Goal: Task Accomplishment & Management: Use online tool/utility

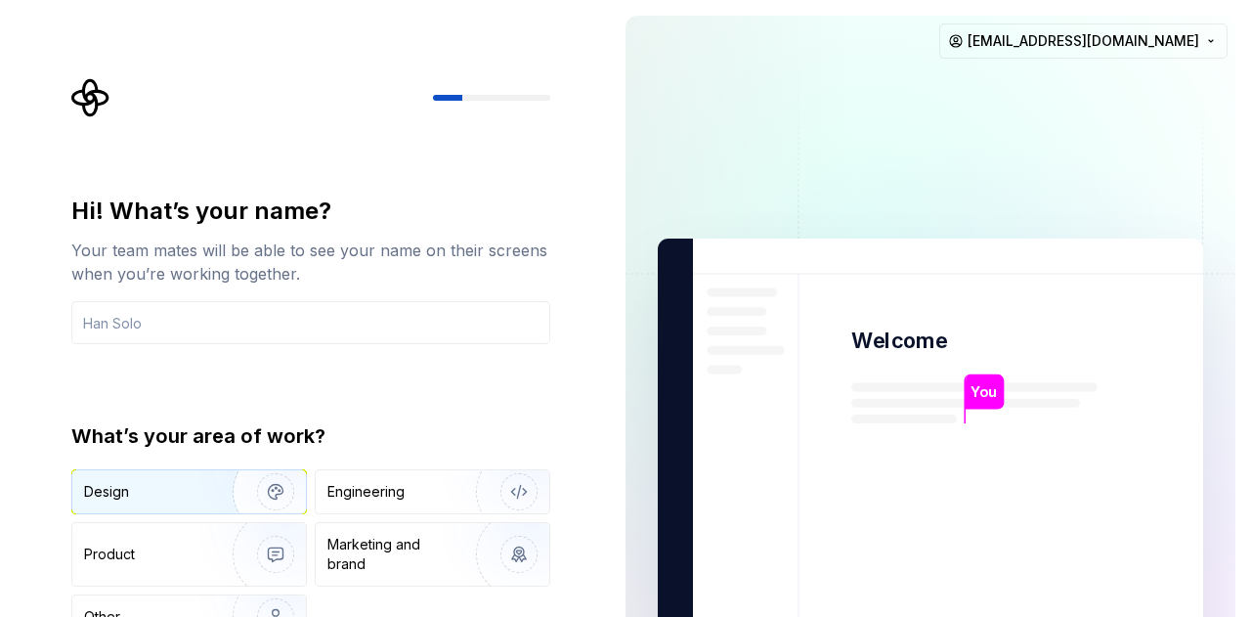
click at [211, 483] on img "button" at bounding box center [262, 491] width 125 height 131
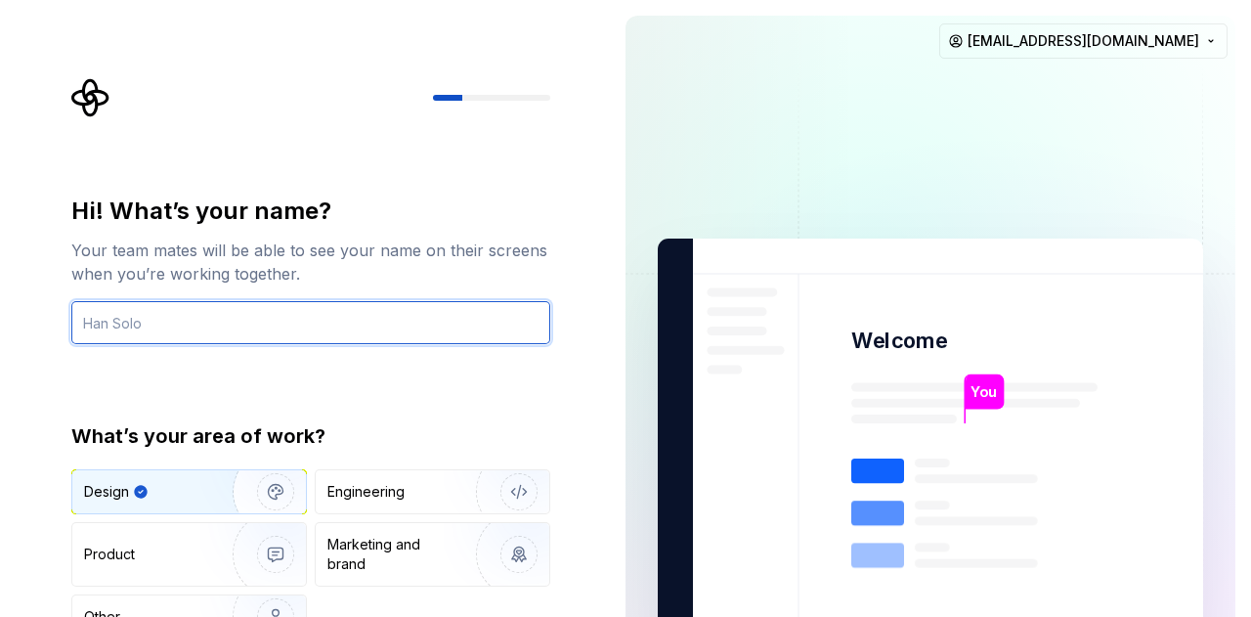
click at [318, 317] on input "text" at bounding box center [310, 322] width 479 height 43
type input "m"
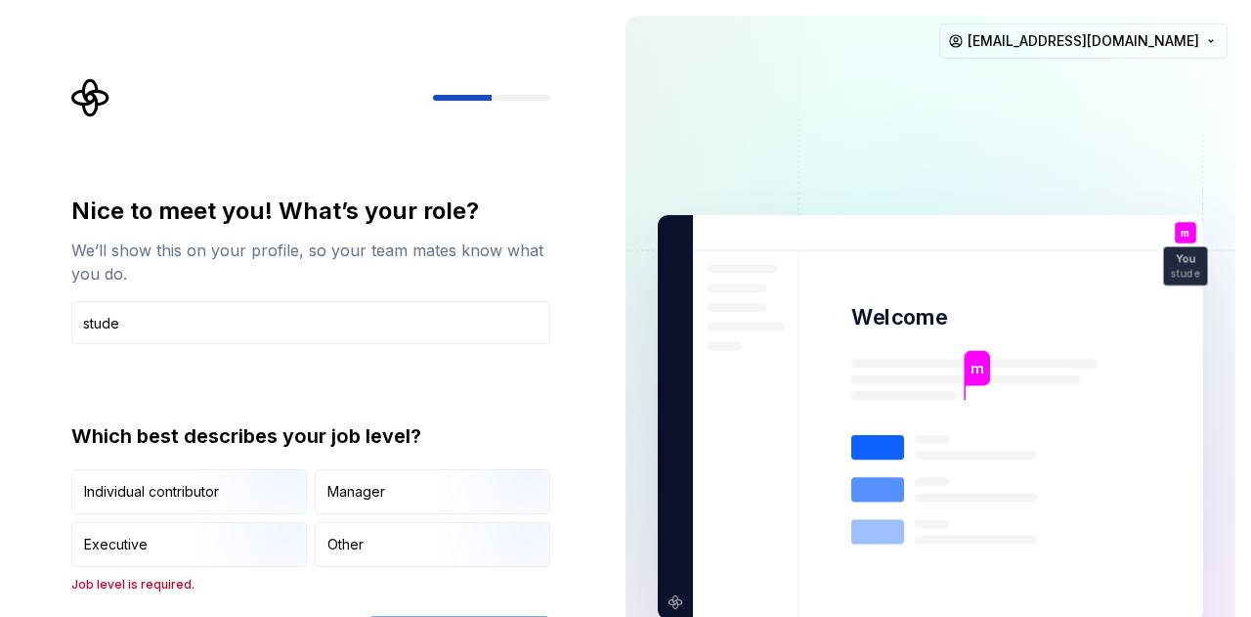
type input "Student"
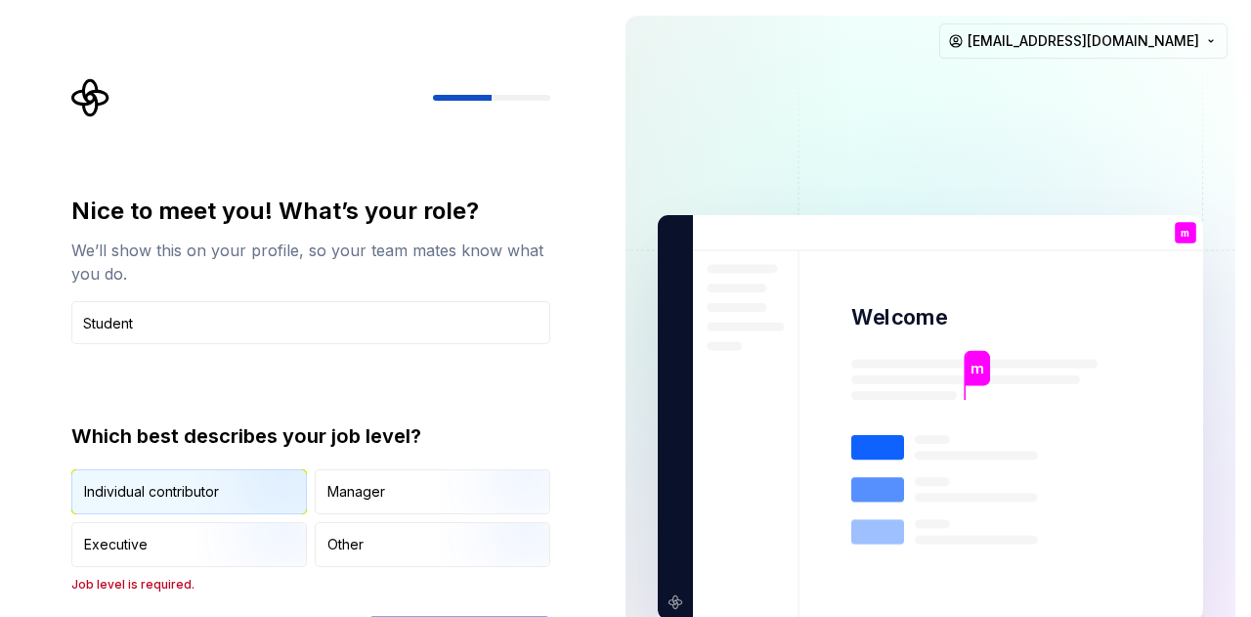
click at [256, 496] on img "button" at bounding box center [258, 516] width 125 height 131
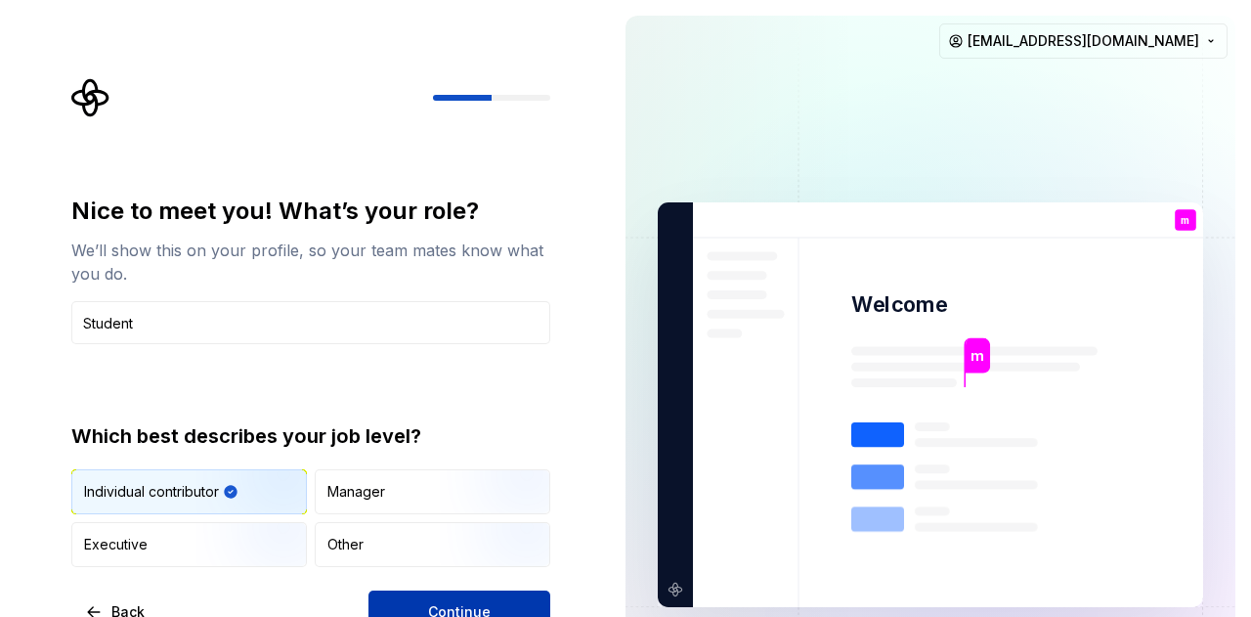
click at [403, 595] on button "Continue" at bounding box center [460, 611] width 182 height 43
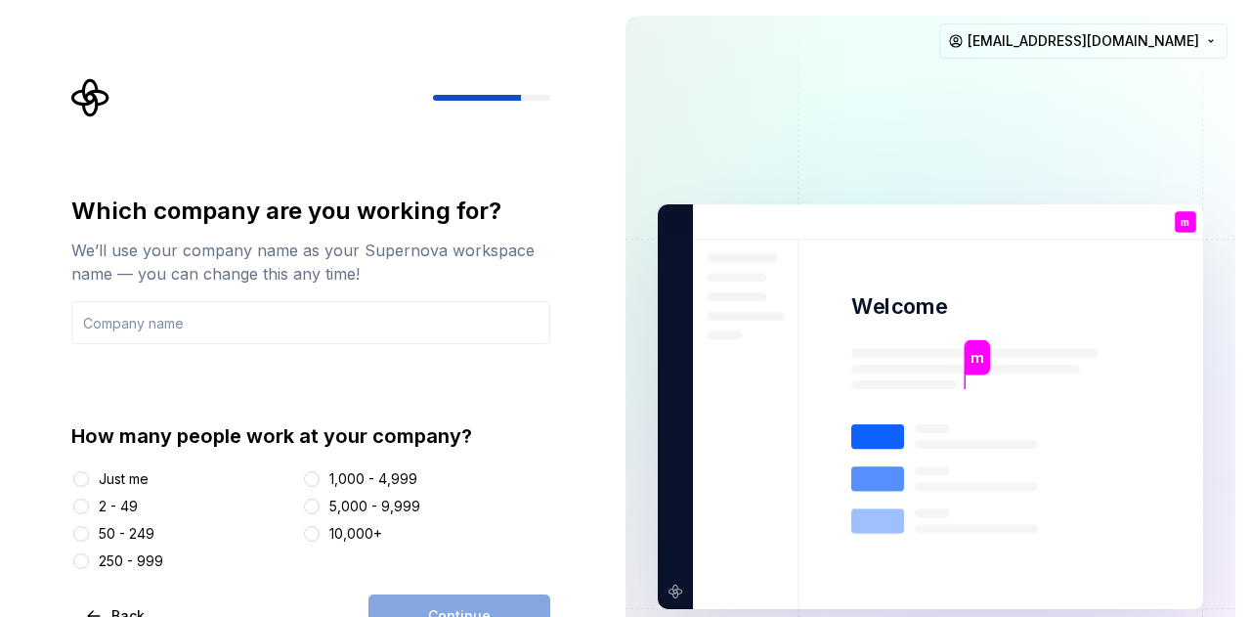
click at [124, 503] on div "2 - 49" at bounding box center [118, 507] width 39 height 20
click at [89, 503] on button "2 - 49" at bounding box center [81, 507] width 16 height 16
click at [134, 483] on div "Just me" at bounding box center [124, 479] width 50 height 20
click at [89, 483] on button "Just me" at bounding box center [81, 479] width 16 height 16
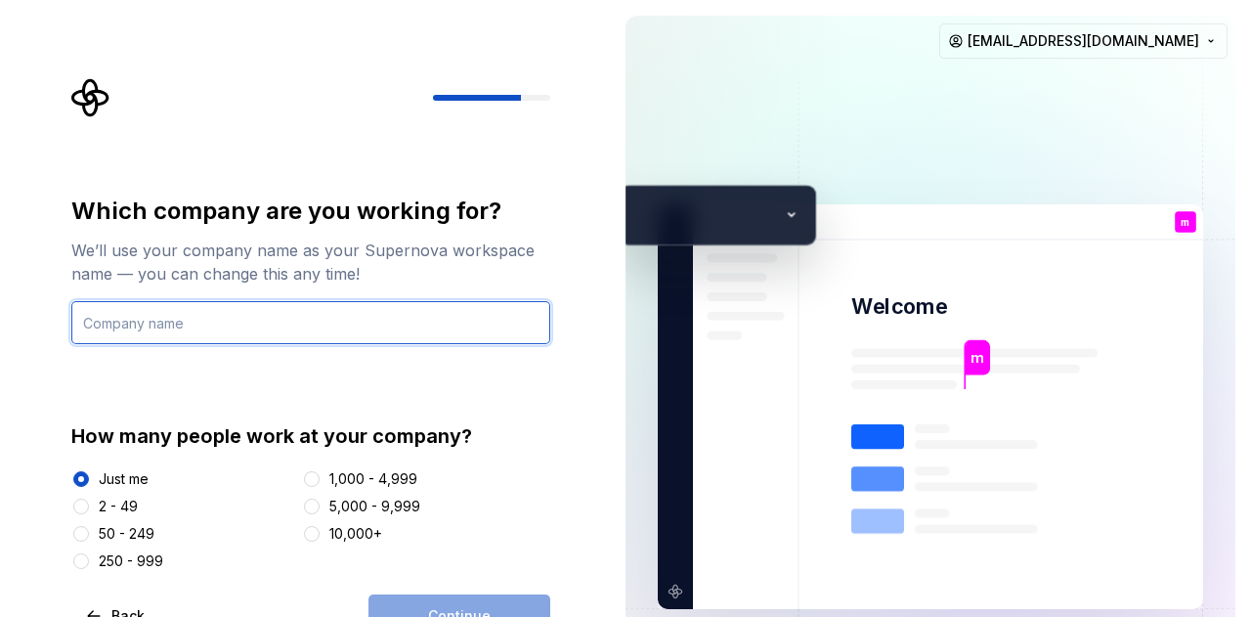
click at [183, 337] on input "text" at bounding box center [310, 322] width 479 height 43
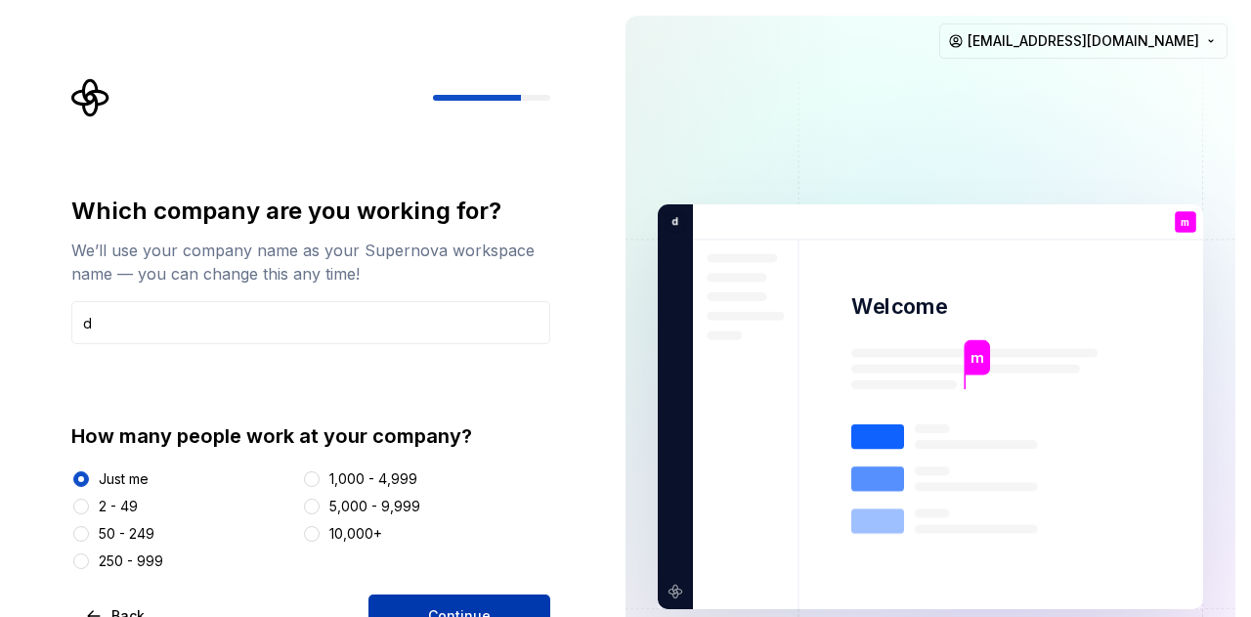
click at [393, 606] on button "Continue" at bounding box center [460, 615] width 182 height 43
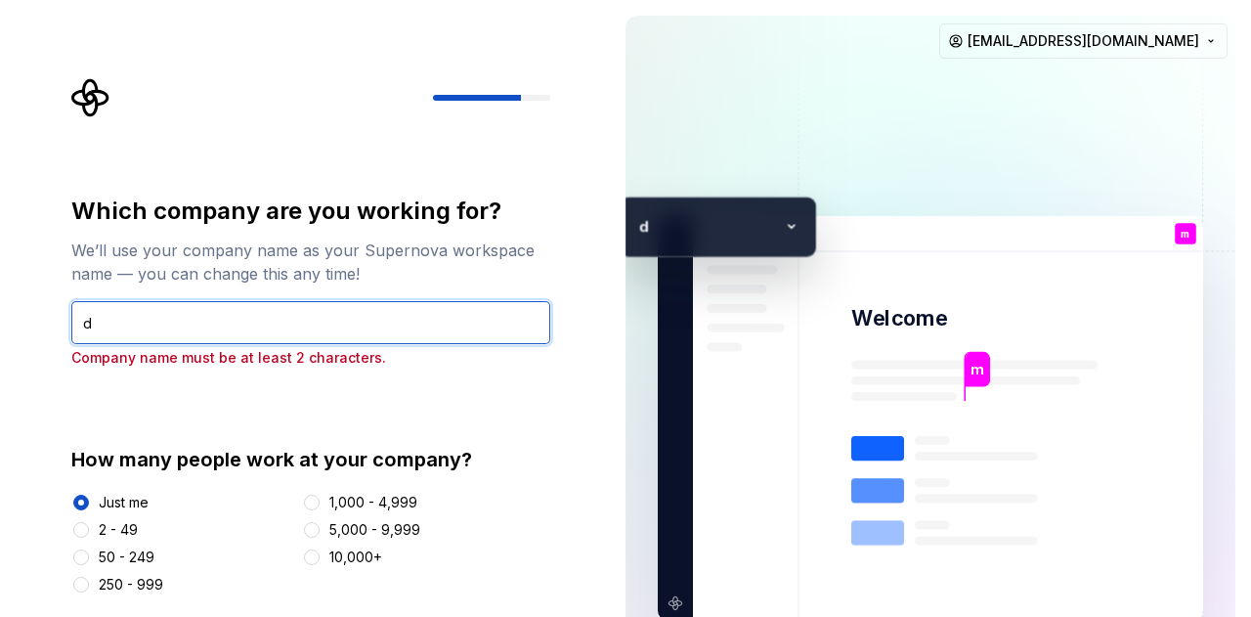
click at [276, 337] on input "d" at bounding box center [310, 322] width 479 height 43
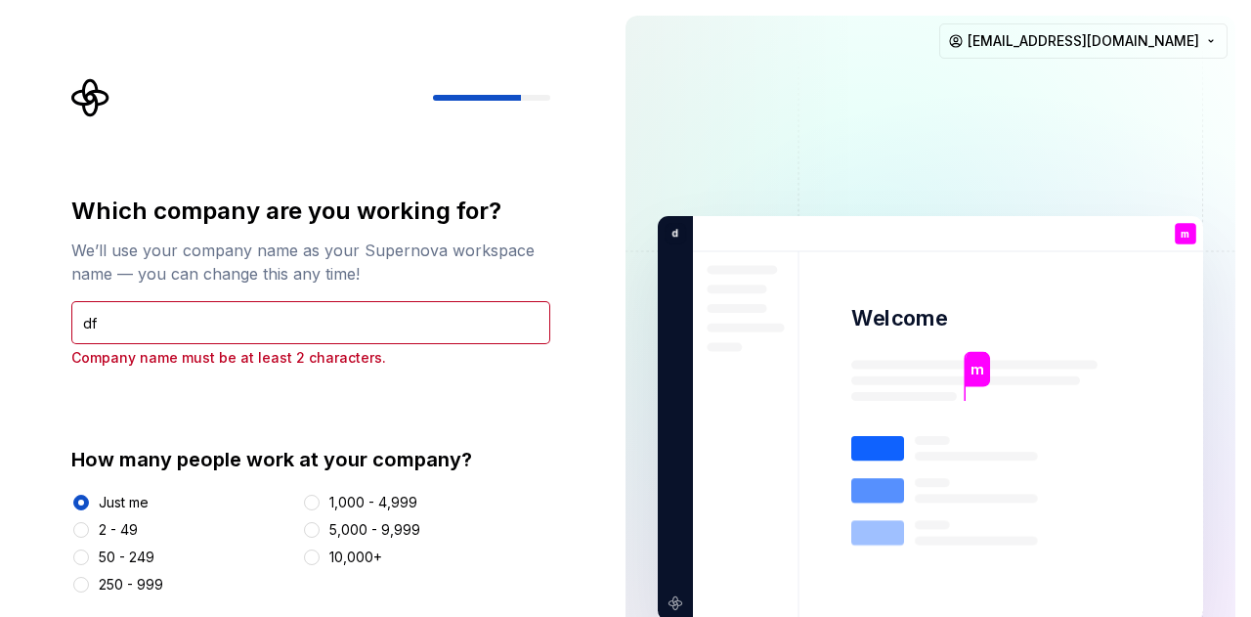
click at [623, 216] on div "m Welcome m You Student T B +3 [PERSON_NAME] [PERSON_NAME]" at bounding box center [930, 418] width 545 height 405
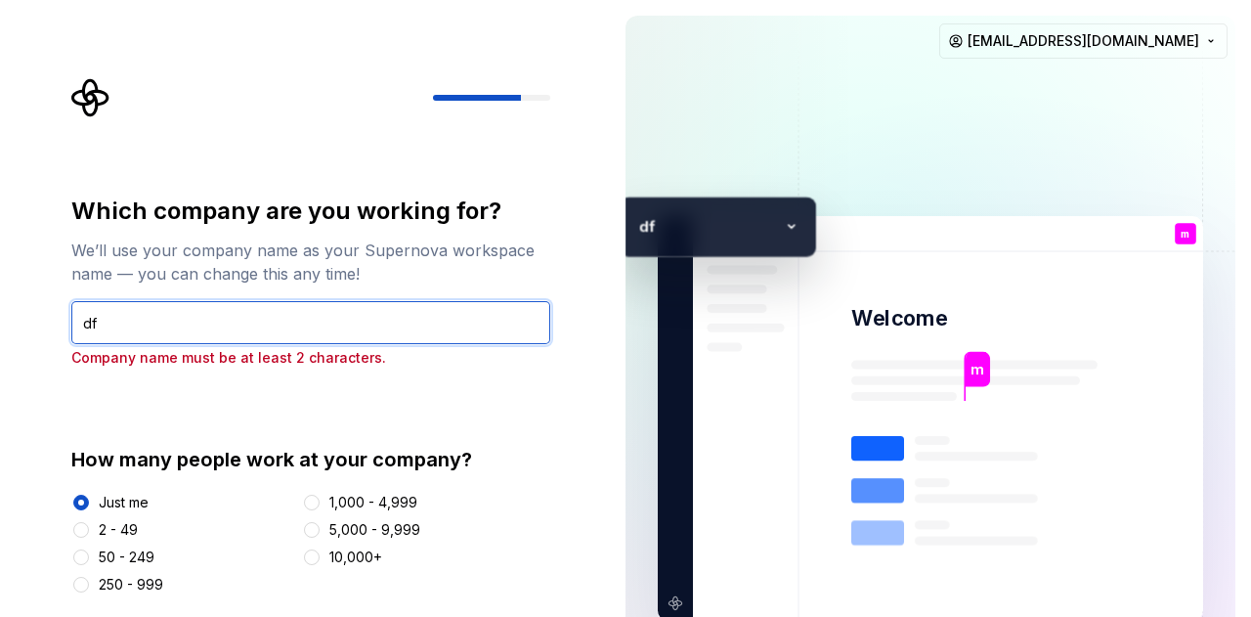
click at [255, 331] on input "df" at bounding box center [310, 322] width 479 height 43
type input "d"
type input "l"
type input "lala"
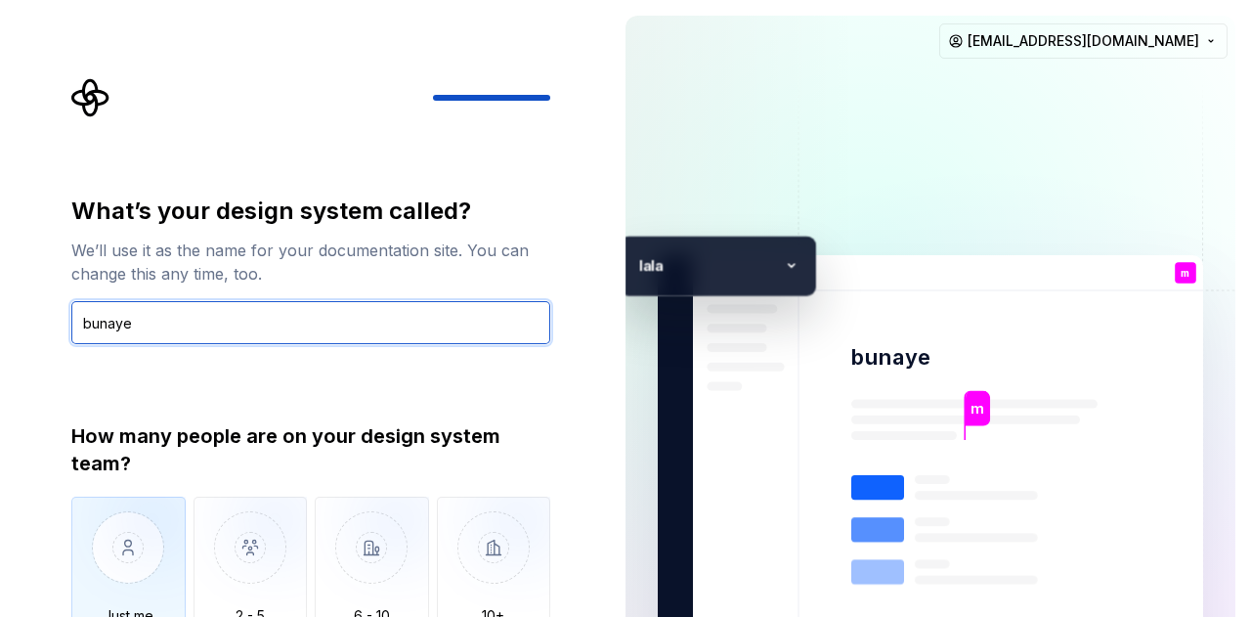
type input "bunaye"
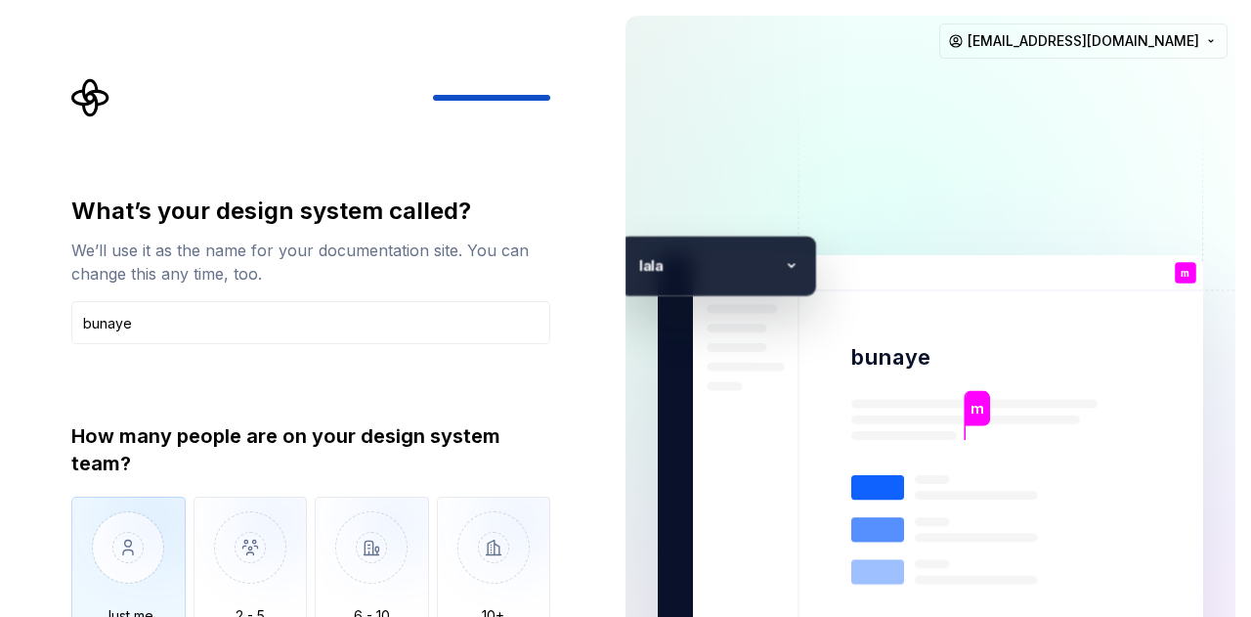
click at [131, 543] on img "button" at bounding box center [128, 562] width 114 height 131
type button "Only one person"
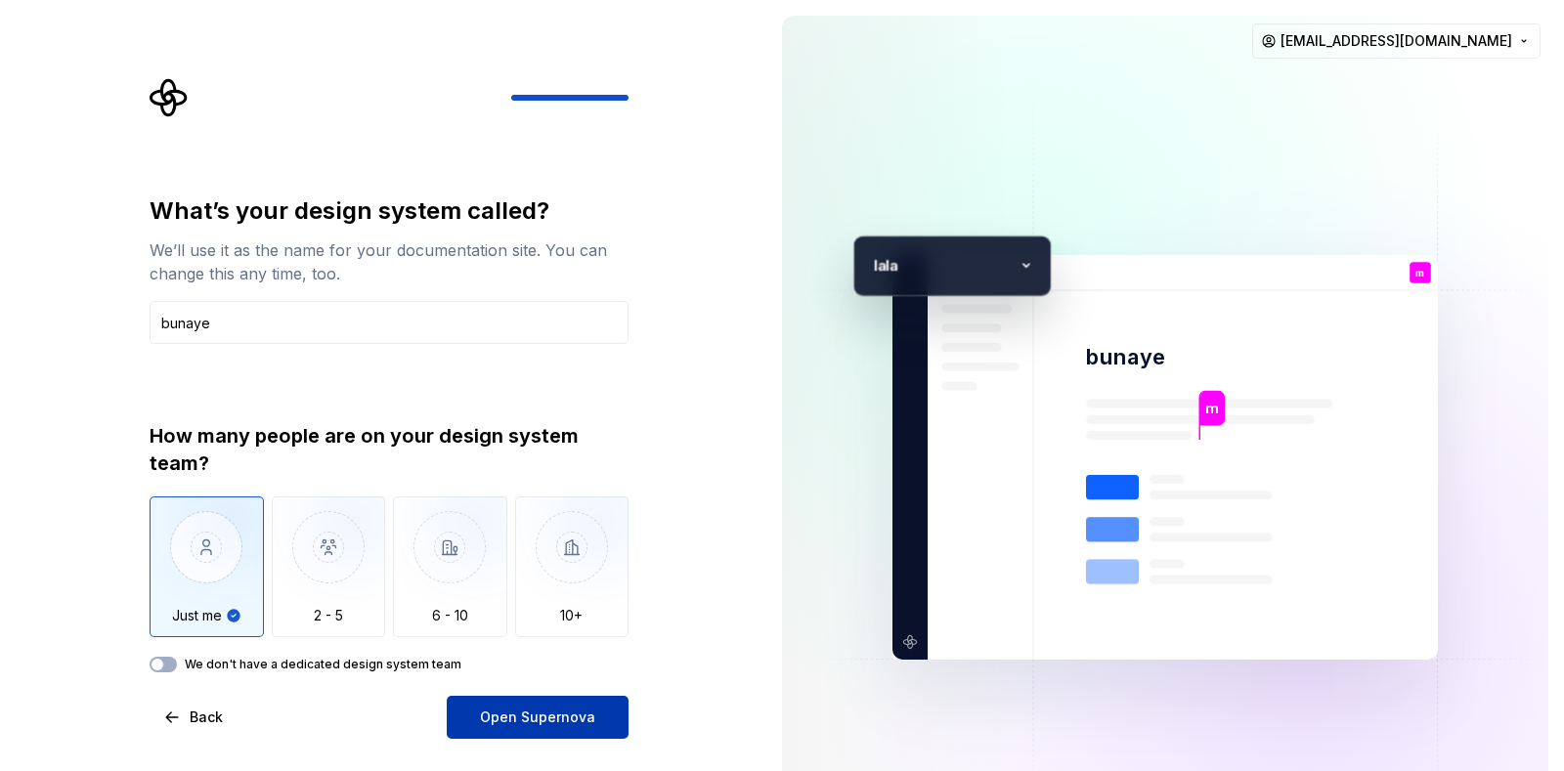
click at [523, 615] on span "Open Supernova" at bounding box center [537, 718] width 115 height 20
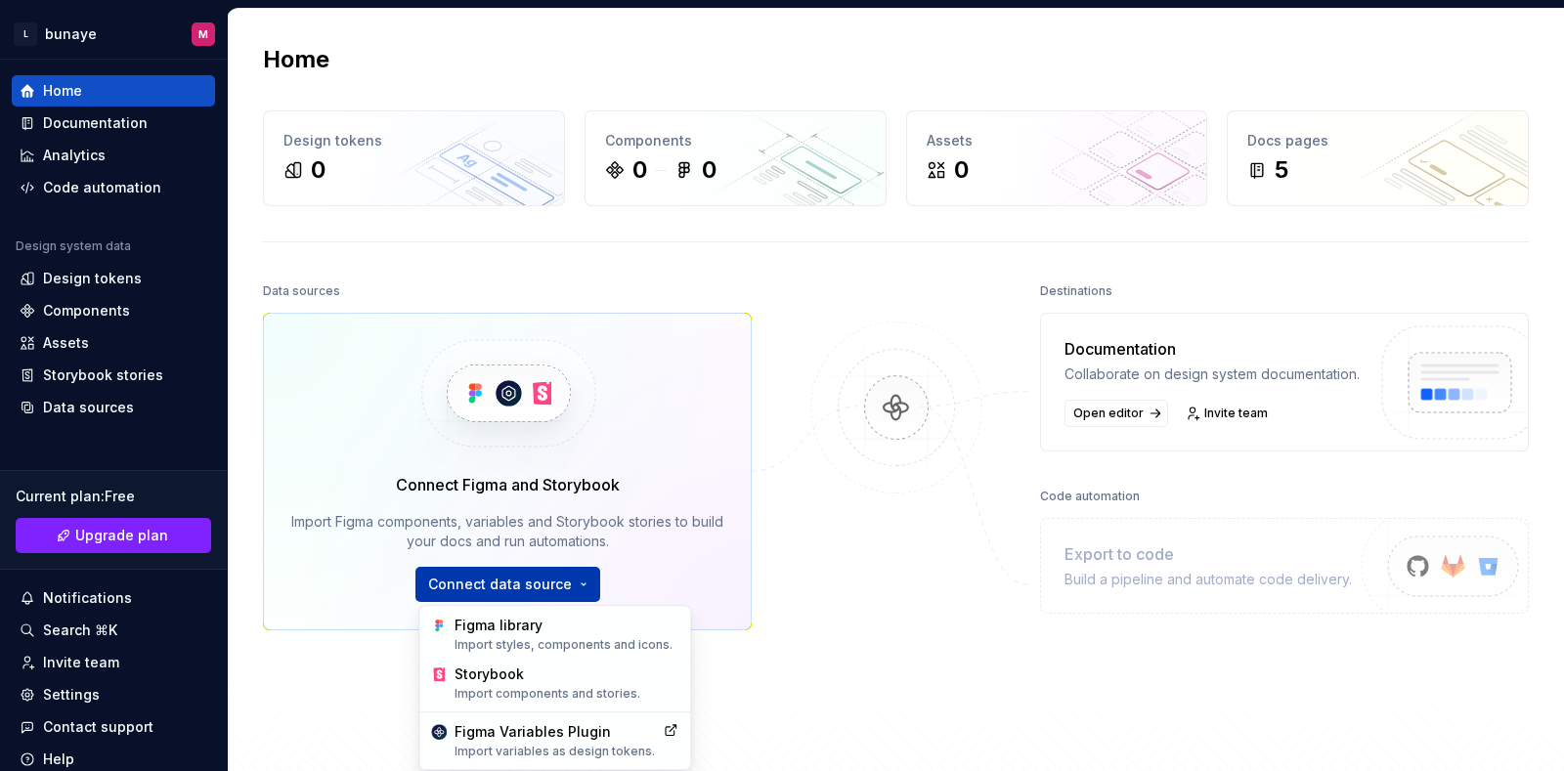
click at [445, 584] on html "L bunaye M Home Documentation Analytics Code automation Design system data Desi…" at bounding box center [782, 385] width 1564 height 771
click at [480, 615] on div "Figma library Import styles, components and icons." at bounding box center [567, 634] width 224 height 37
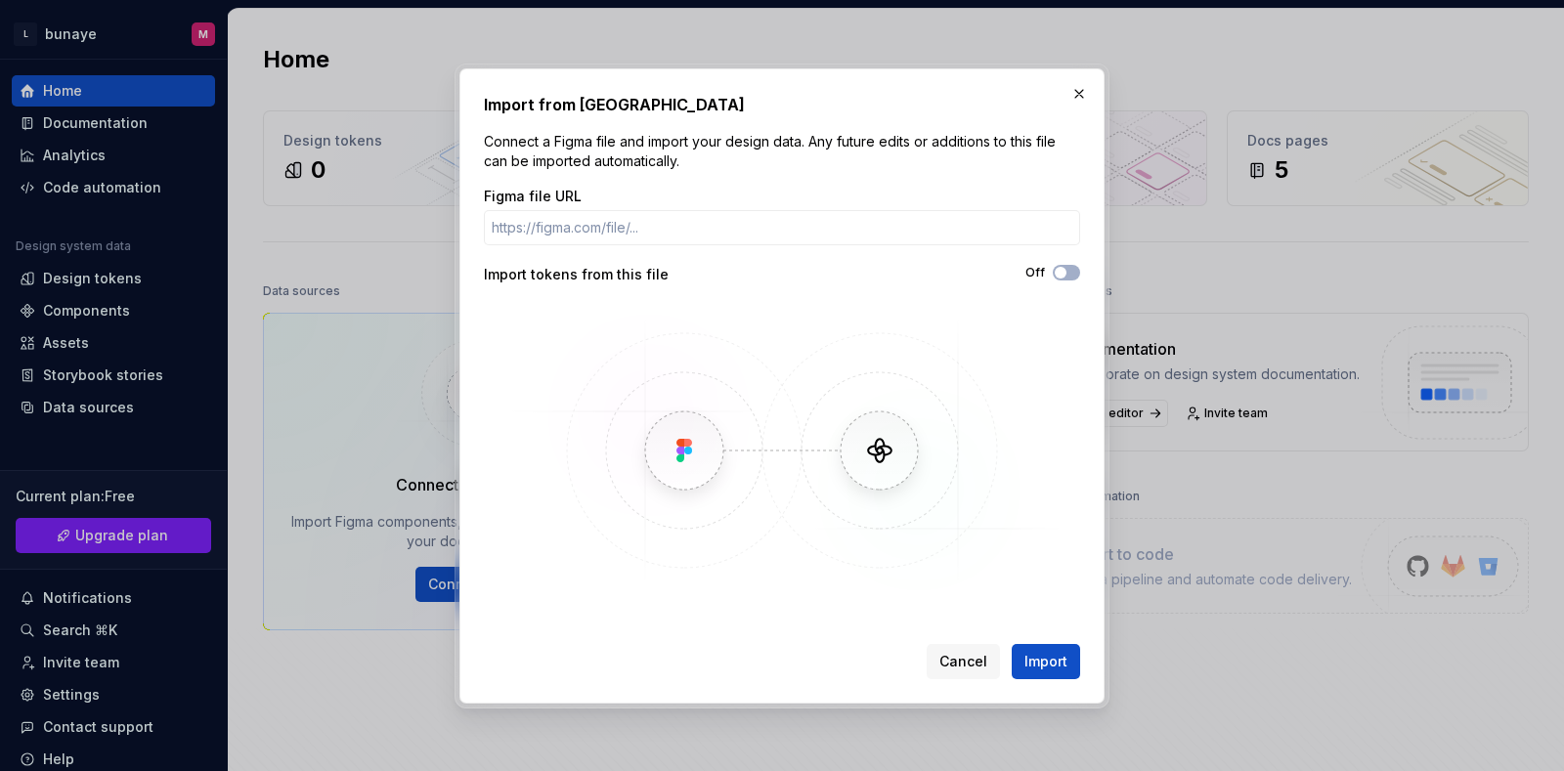
click at [623, 383] on img at bounding box center [782, 450] width 567 height 293
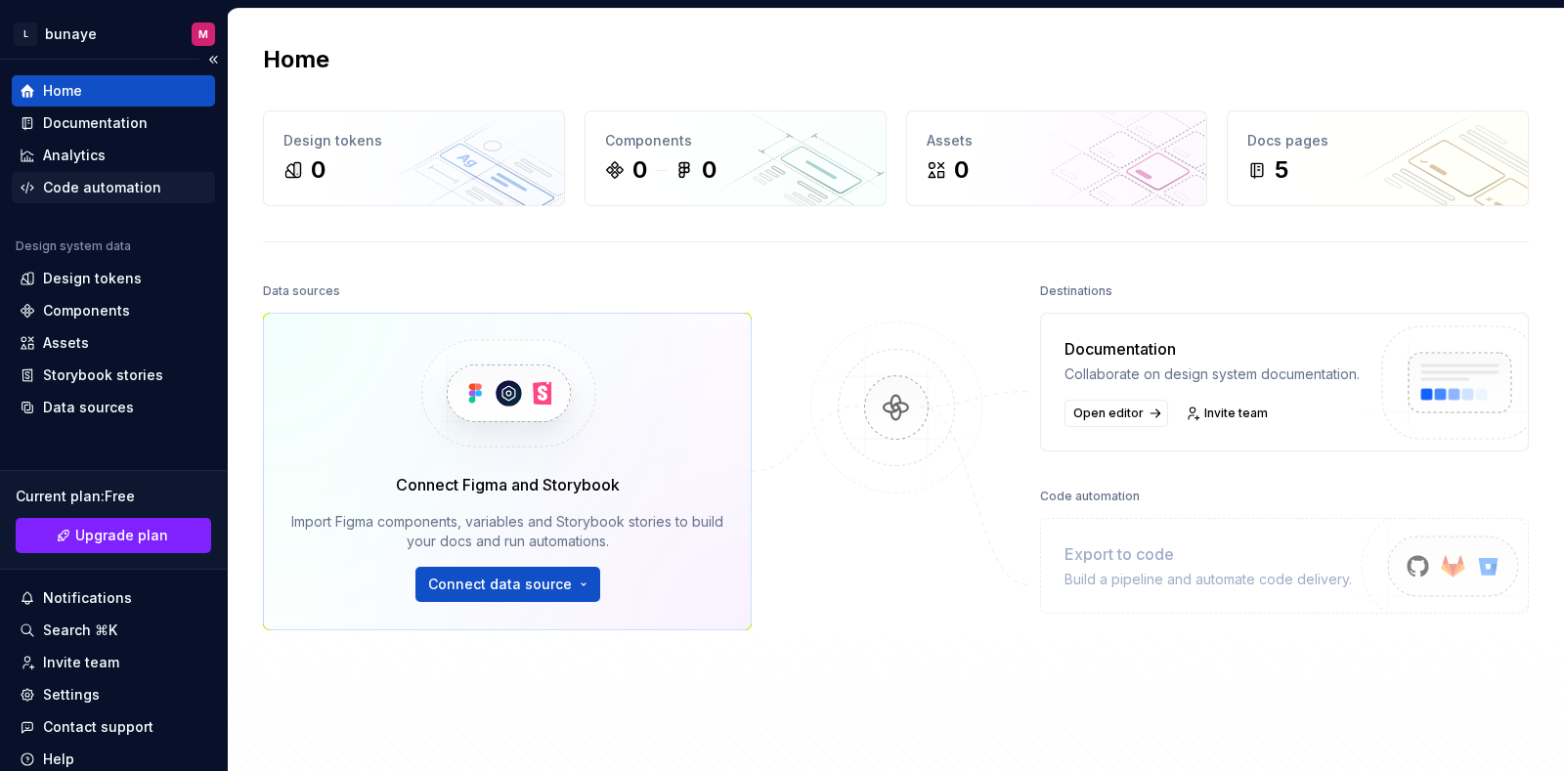
click at [132, 180] on div "Code automation" at bounding box center [102, 188] width 118 height 20
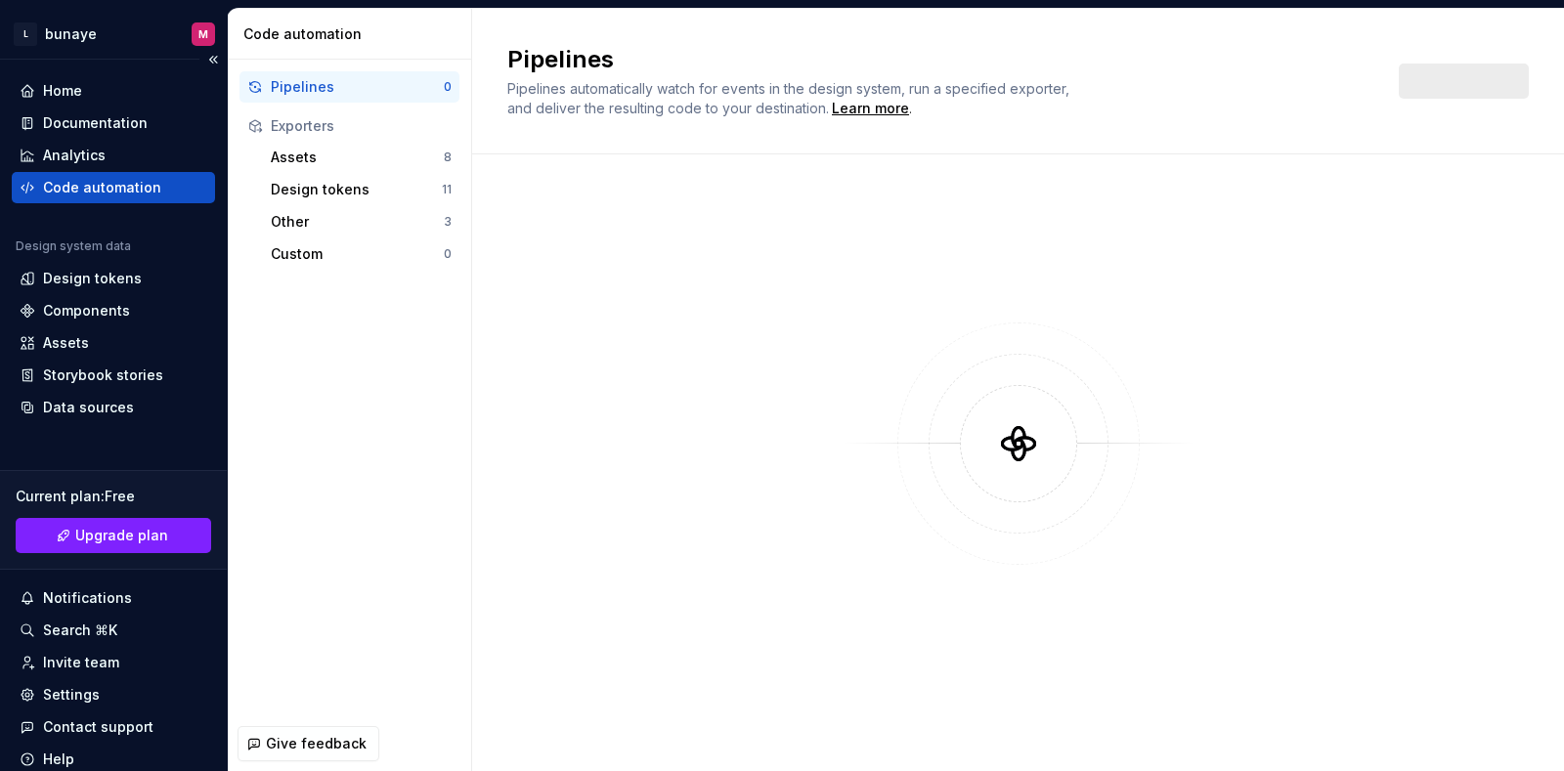
click at [132, 180] on div "Code automation" at bounding box center [102, 188] width 118 height 20
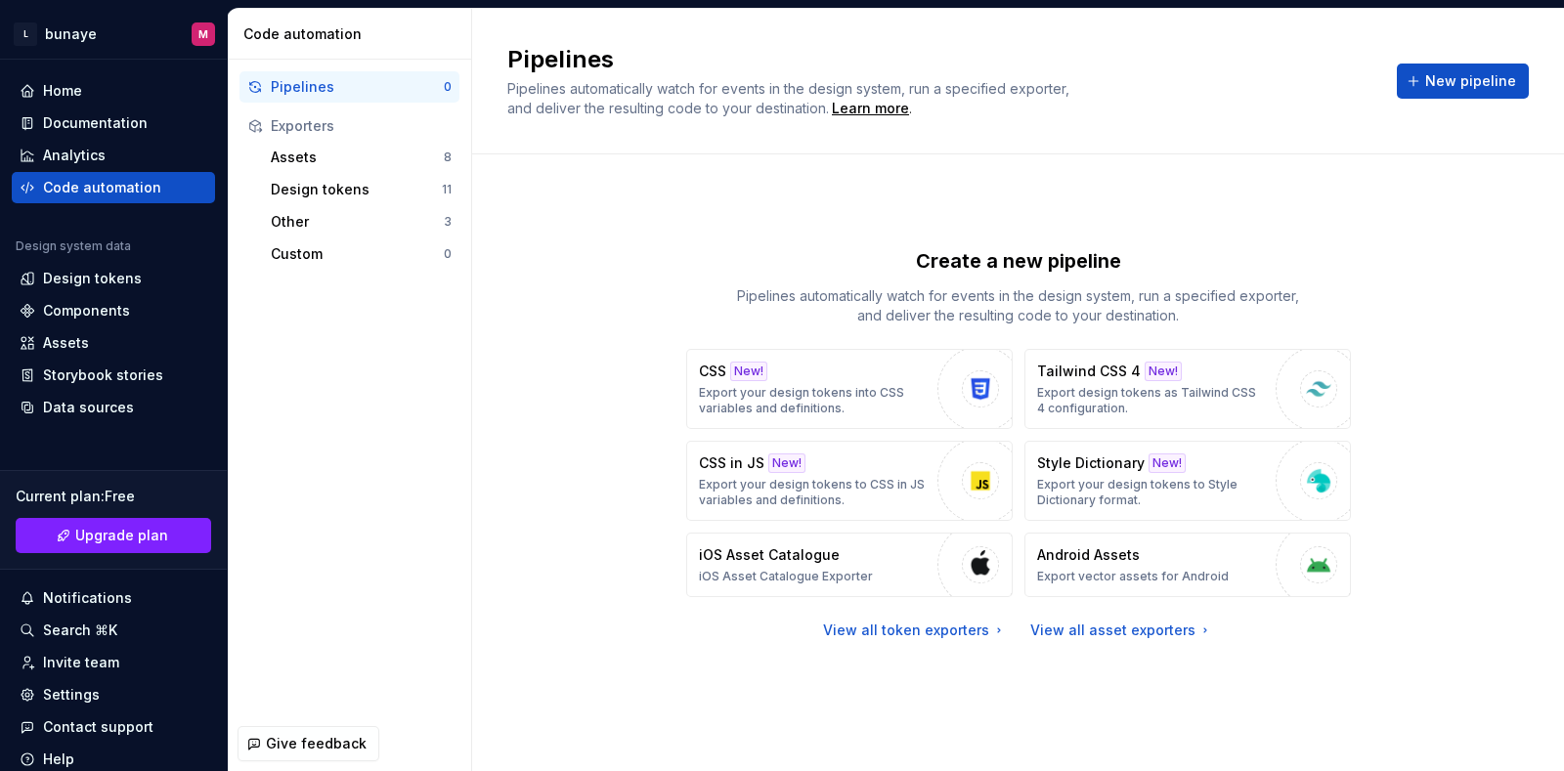
click at [396, 137] on div "Exporters" at bounding box center [349, 125] width 220 height 31
click at [623, 97] on button "New pipeline" at bounding box center [1463, 81] width 132 height 35
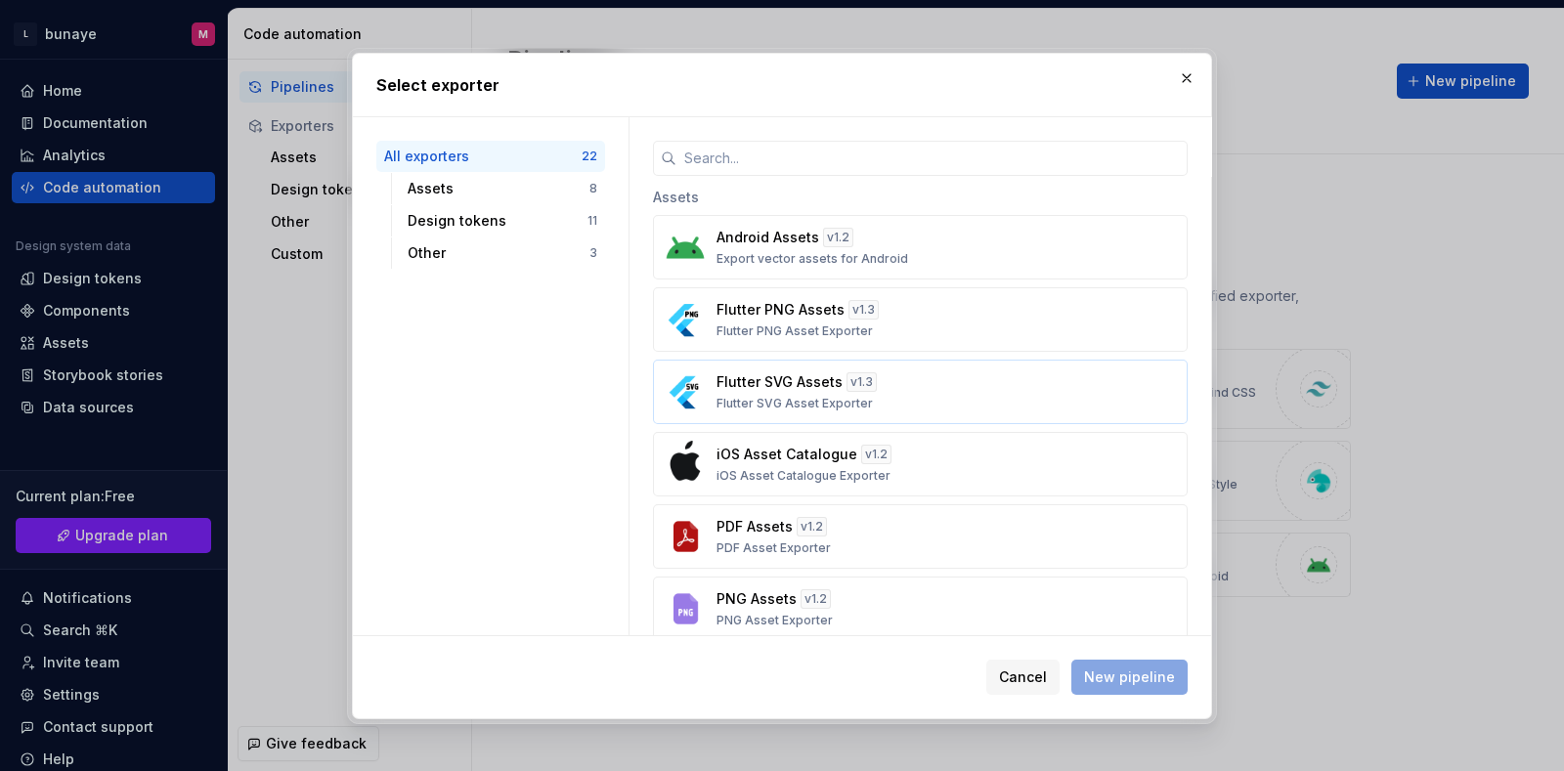
click at [623, 381] on p "Flutter SVG Assets" at bounding box center [779, 382] width 126 height 20
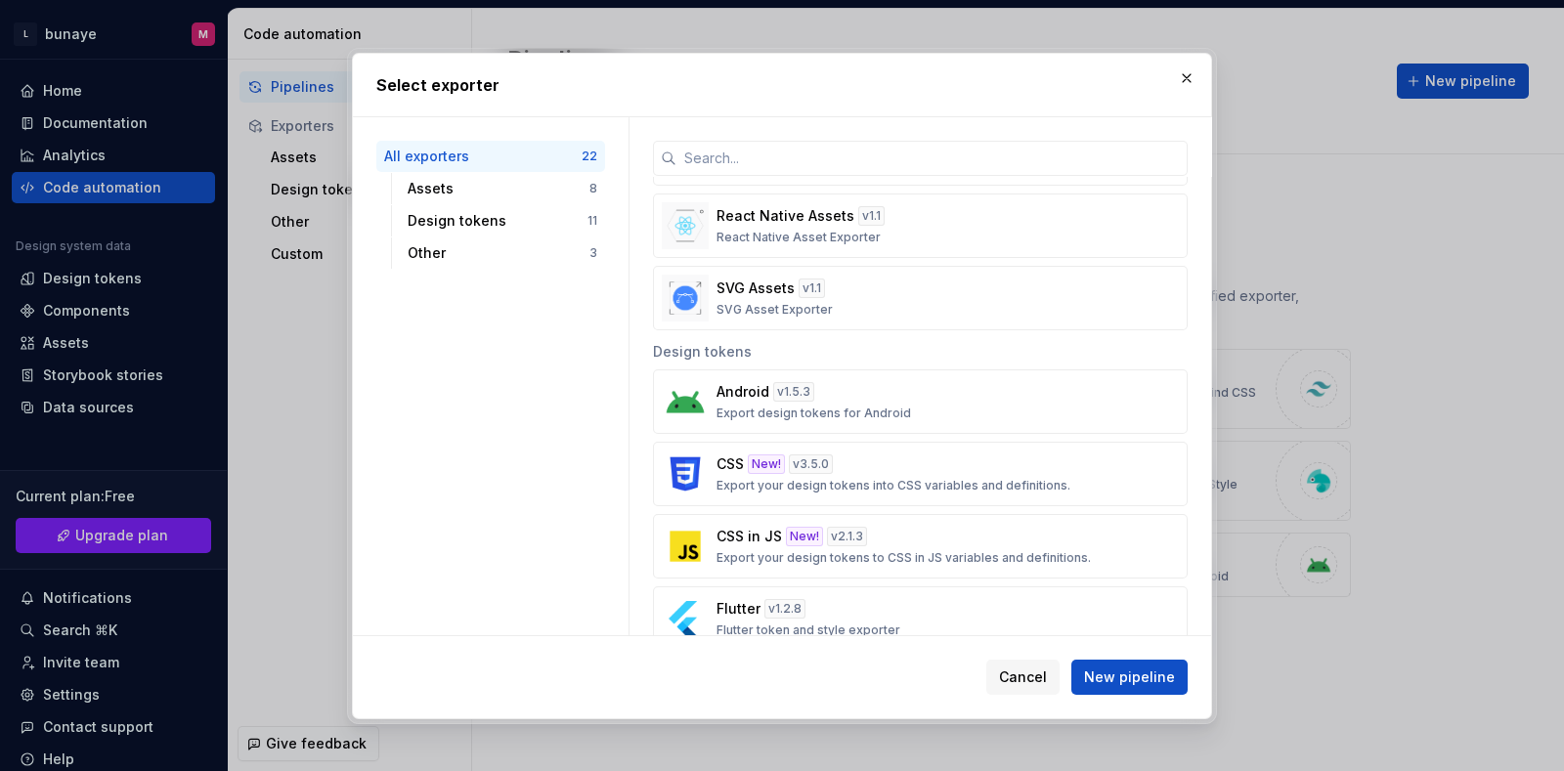
scroll to position [473, 0]
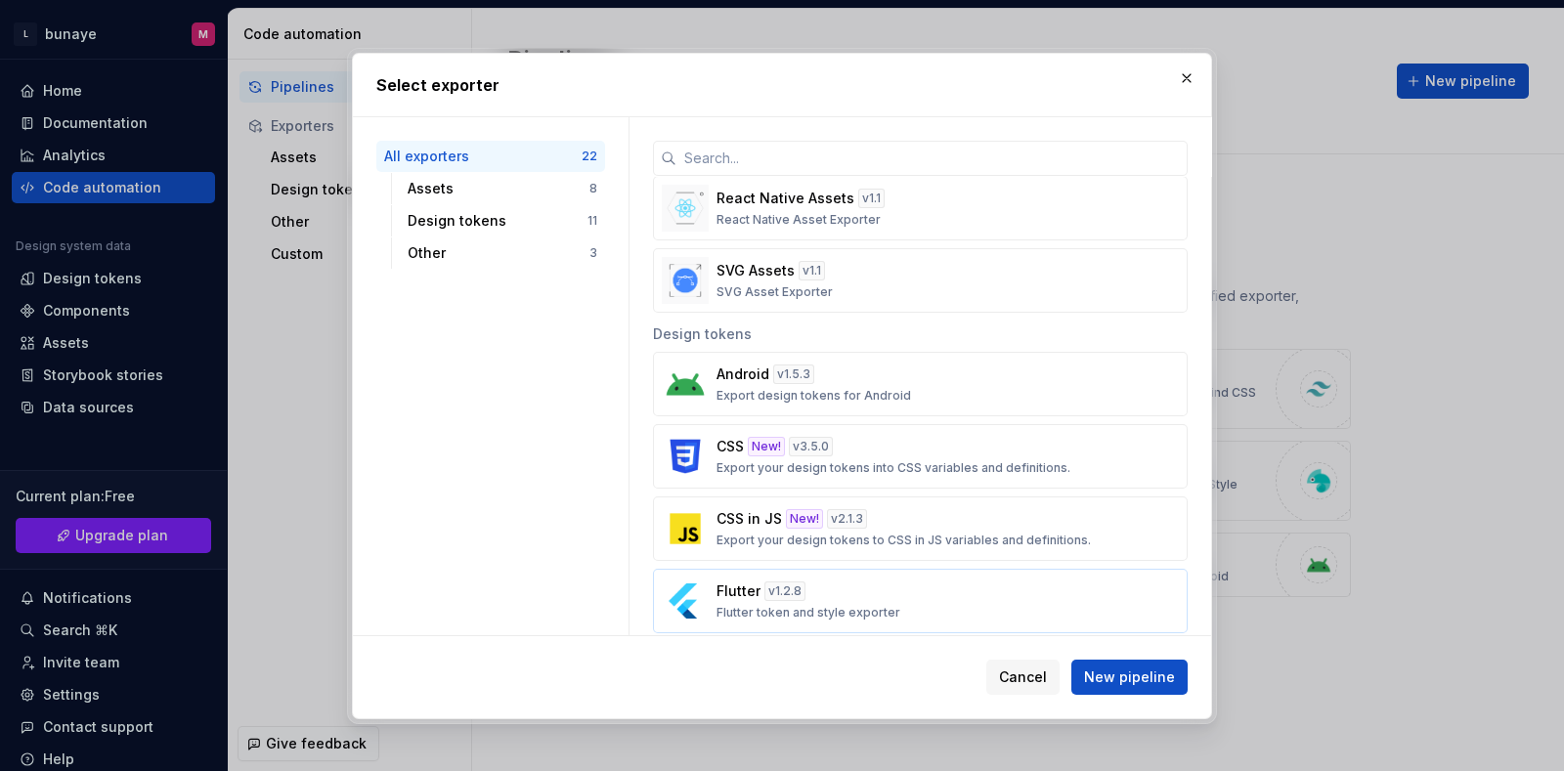
click at [623, 596] on div "Flutter v 1.2.8 Flutter token and style exporter" at bounding box center [914, 601] width 396 height 39
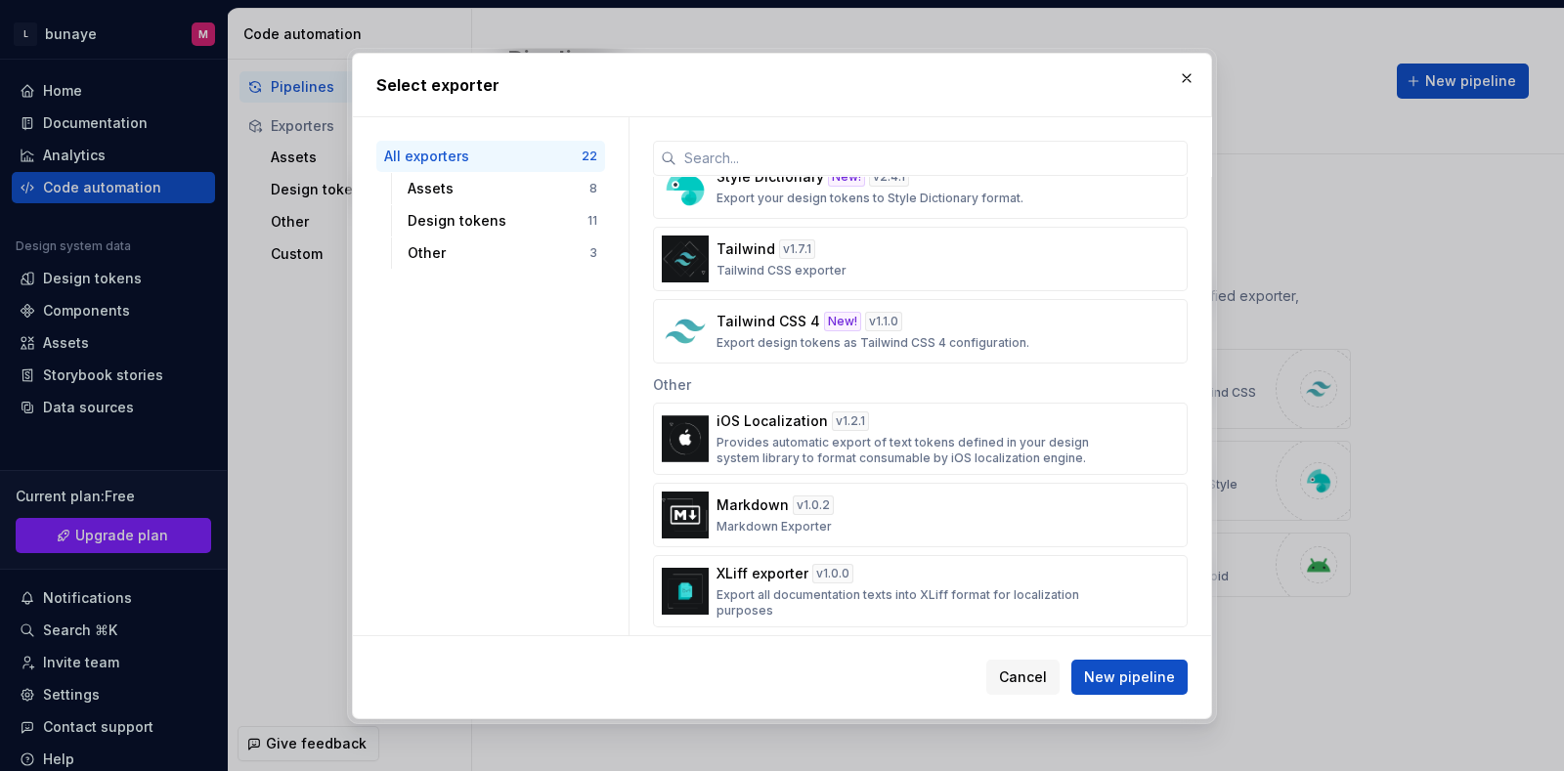
scroll to position [1265, 0]
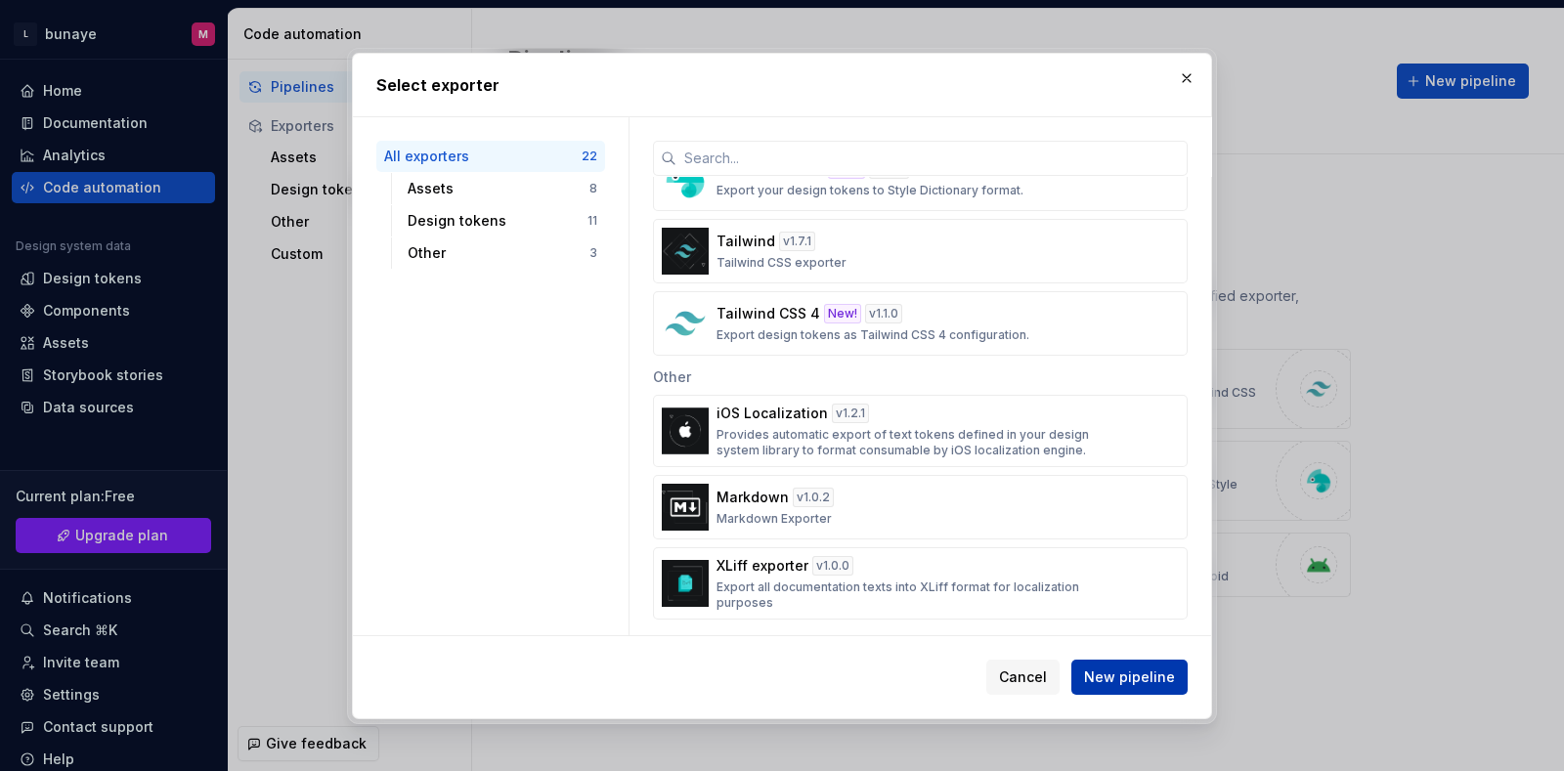
click at [623, 615] on span "New pipeline" at bounding box center [1129, 678] width 91 height 20
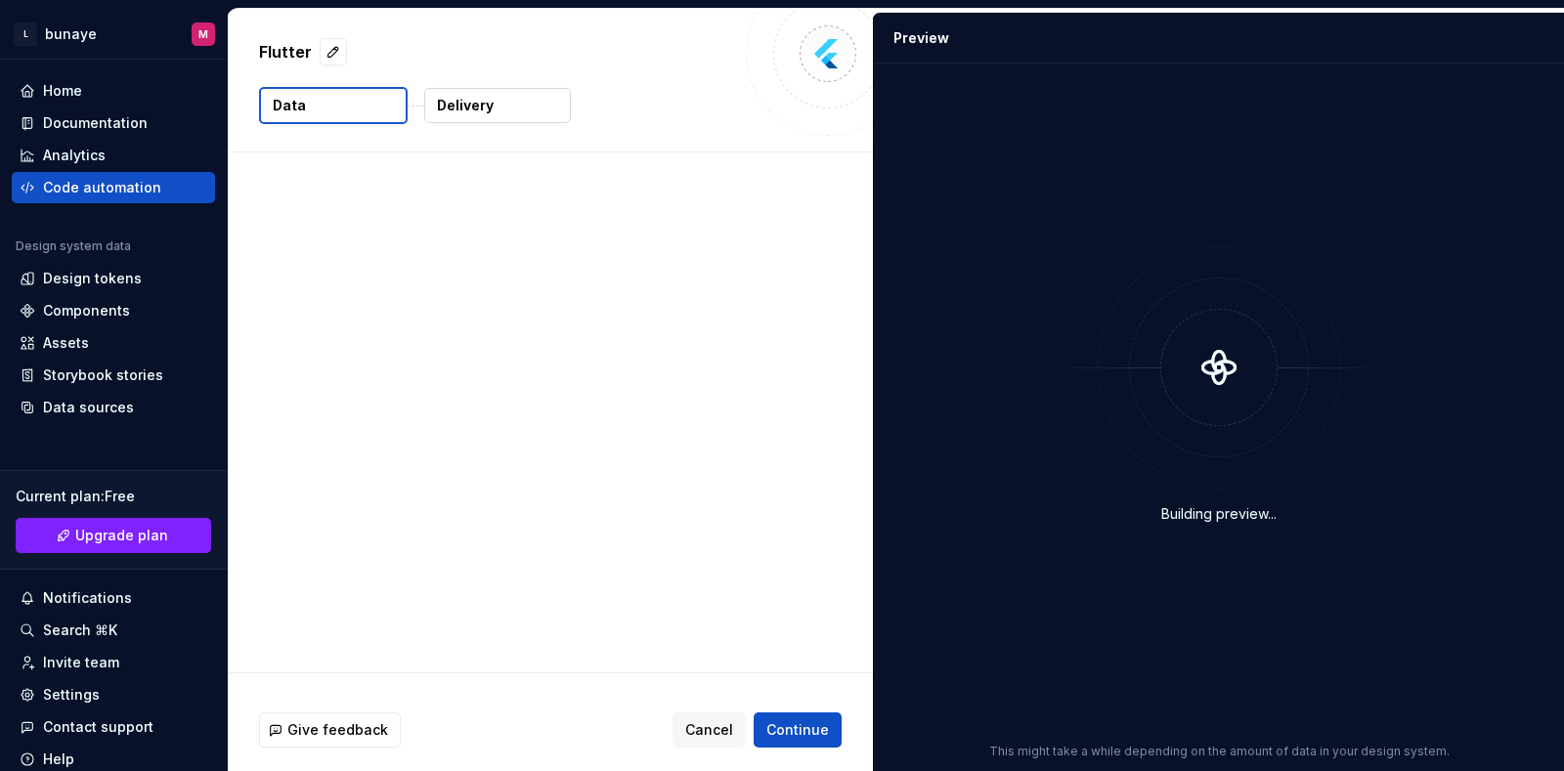
click at [623, 615] on div "Building preview..." at bounding box center [1219, 385] width 667 height 620
